Goal: Task Accomplishment & Management: Use online tool/utility

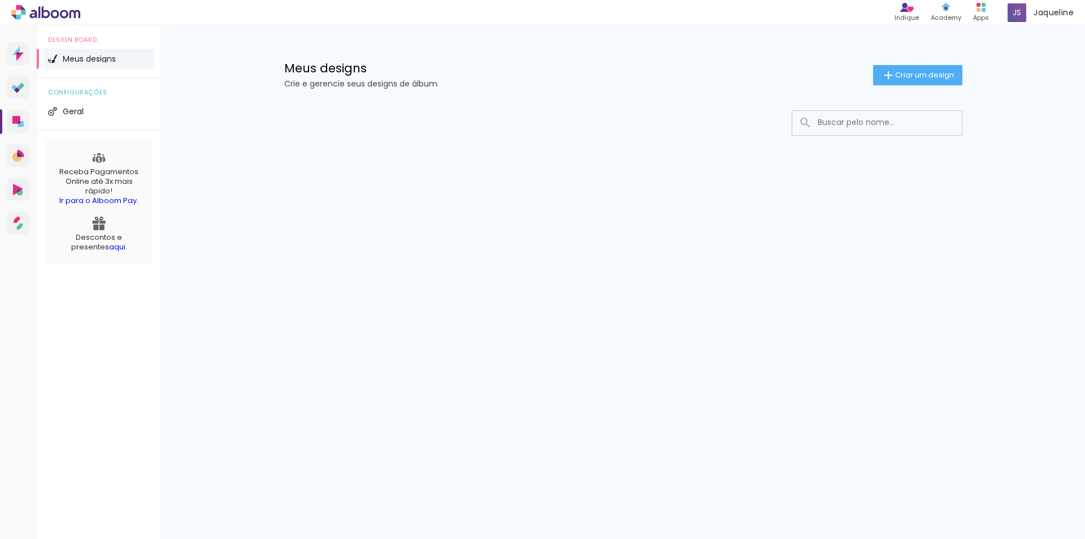
click at [109, 246] on link "aqui" at bounding box center [117, 246] width 16 height 11
click at [900, 76] on span "Criar um design" at bounding box center [924, 74] width 59 height 7
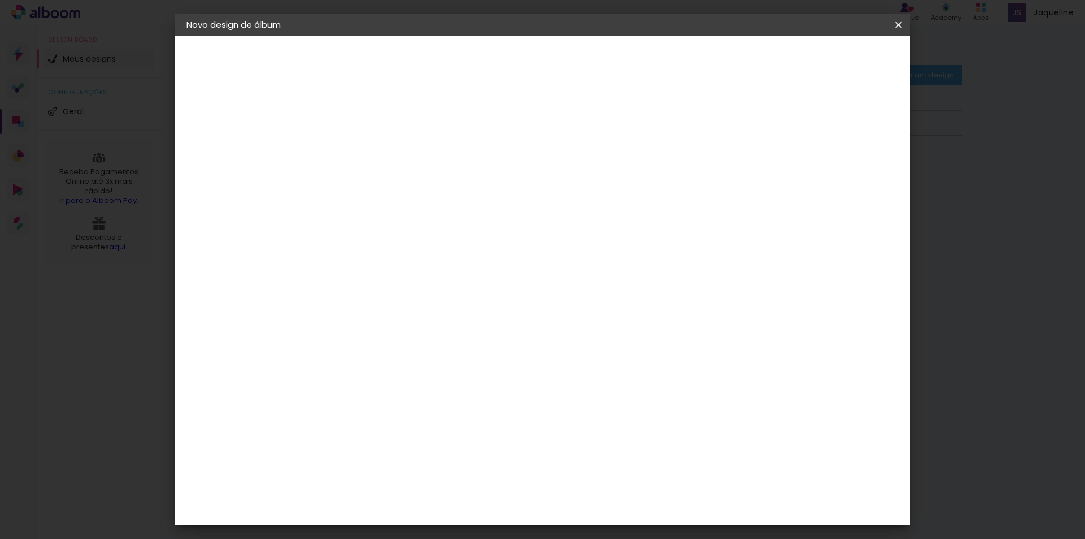
click at [901, 31] on paper-icon-button at bounding box center [898, 25] width 23 height 20
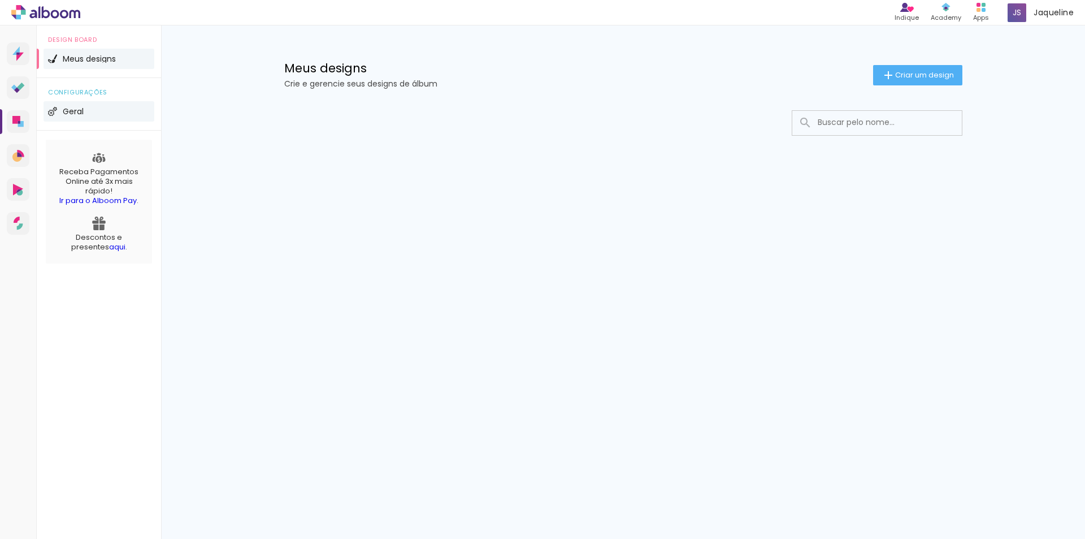
click at [79, 121] on li "Geral" at bounding box center [99, 111] width 111 height 20
